Goal: Information Seeking & Learning: Learn about a topic

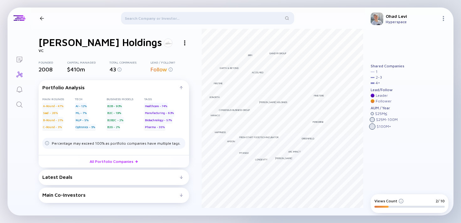
click at [181, 177] on div at bounding box center [181, 177] width 3 height 3
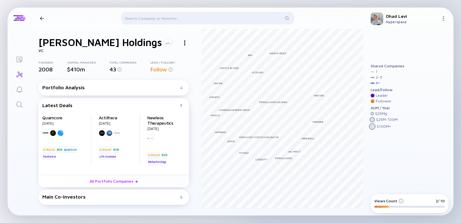
click at [181, 197] on div at bounding box center [181, 197] width 3 height 3
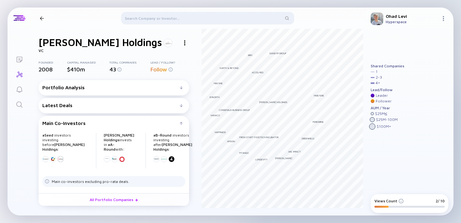
click at [156, 16] on div at bounding box center [207, 19] width 173 height 15
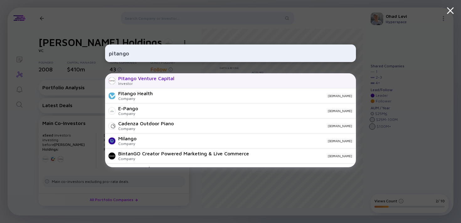
type input "pitango"
click at [160, 82] on div "Pitango Venture Capital Investor" at bounding box center [146, 81] width 56 height 10
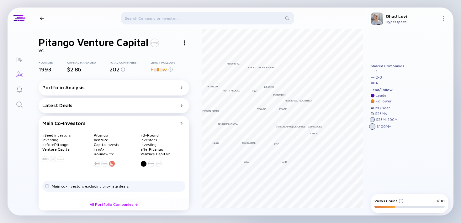
click at [180, 106] on div at bounding box center [181, 105] width 3 height 3
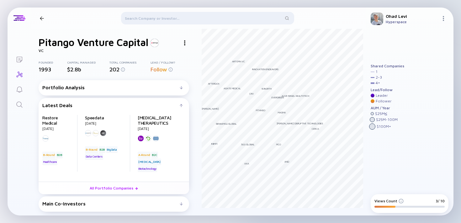
click at [141, 13] on div at bounding box center [207, 19] width 173 height 15
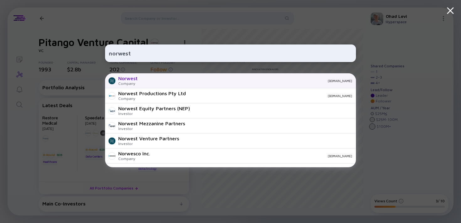
type input "norwest"
click at [147, 81] on div "[DOMAIN_NAME]" at bounding box center [247, 81] width 209 height 4
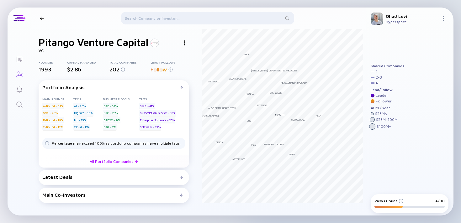
click at [191, 17] on div at bounding box center [207, 19] width 173 height 15
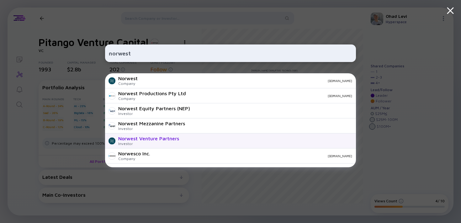
type input "norwest"
click at [167, 140] on div "Norwest Venture Partners" at bounding box center [148, 139] width 61 height 6
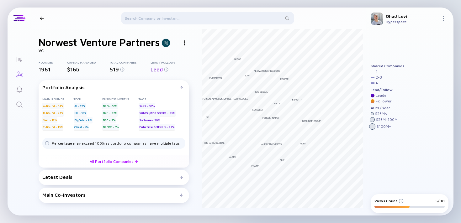
click at [180, 178] on div at bounding box center [181, 177] width 3 height 3
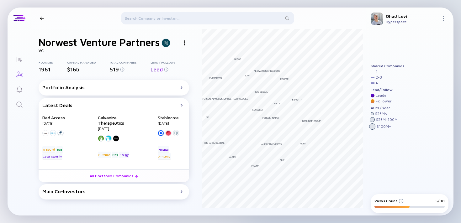
click at [181, 87] on div at bounding box center [181, 87] width 3 height 3
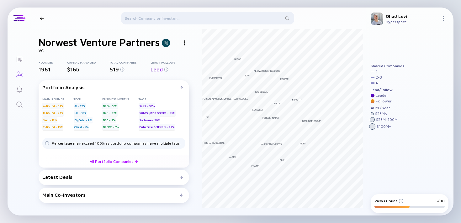
click at [181, 194] on div at bounding box center [181, 195] width 3 height 3
